Goal: Transaction & Acquisition: Purchase product/service

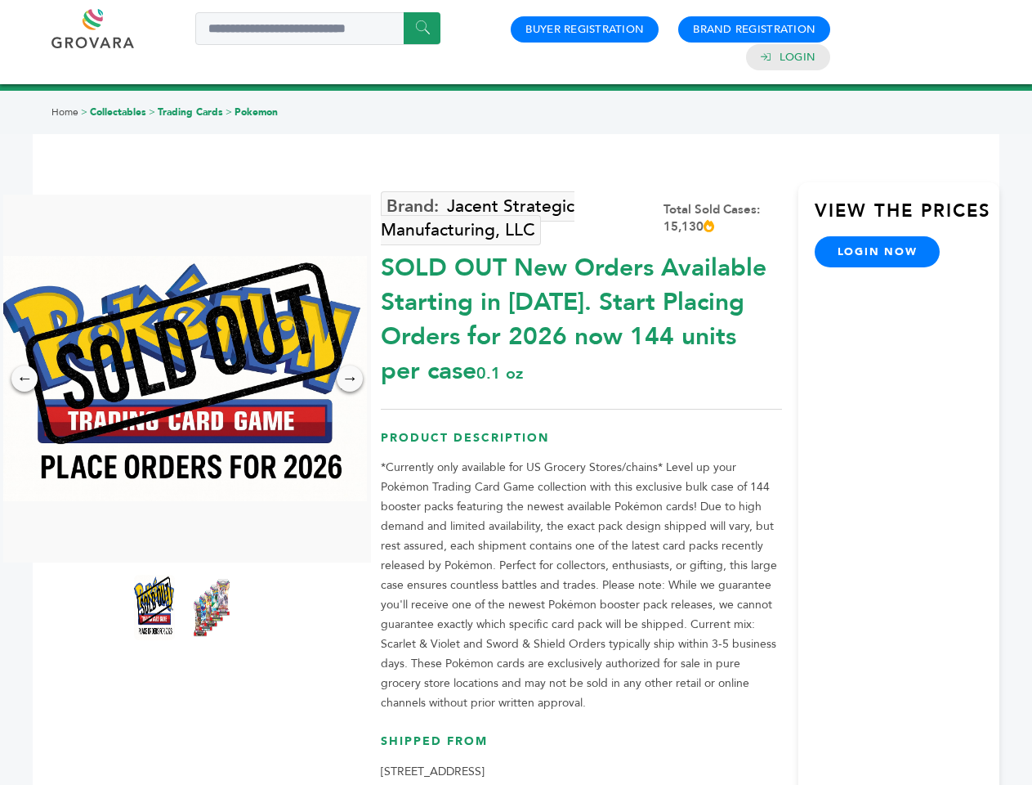
click at [183, 378] on img at bounding box center [183, 378] width 368 height 245
click at [0, 0] on div "×" at bounding box center [0, 0] width 0 height 0
click at [350, 378] on div "→" at bounding box center [350, 378] width 26 height 26
click at [154, 607] on img at bounding box center [154, 607] width 41 height 65
click at [0, 0] on div "×" at bounding box center [0, 0] width 0 height 0
